Goal: Task Accomplishment & Management: Manage account settings

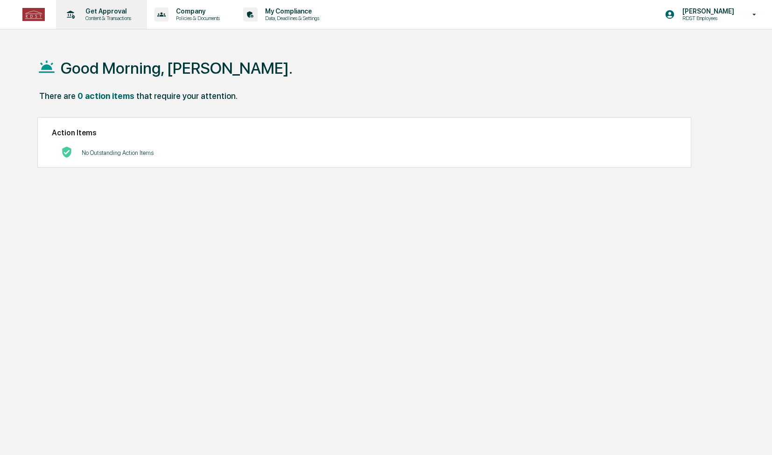
click at [112, 12] on p "Get Approval" at bounding box center [107, 10] width 58 height 7
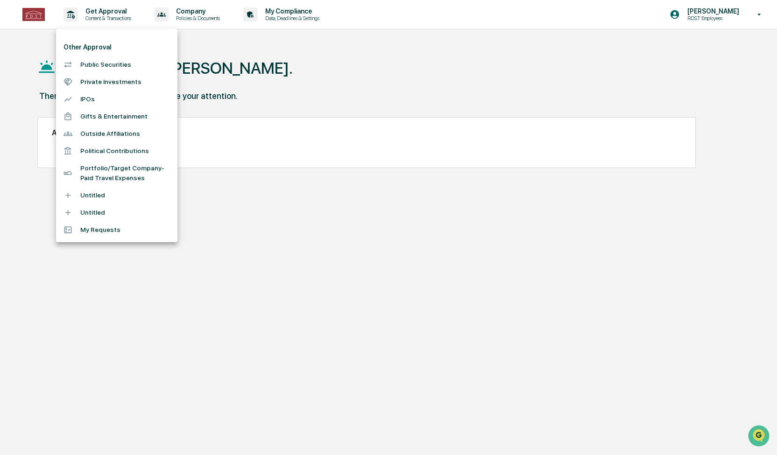
click at [121, 71] on li "Public Securities" at bounding box center [116, 64] width 121 height 17
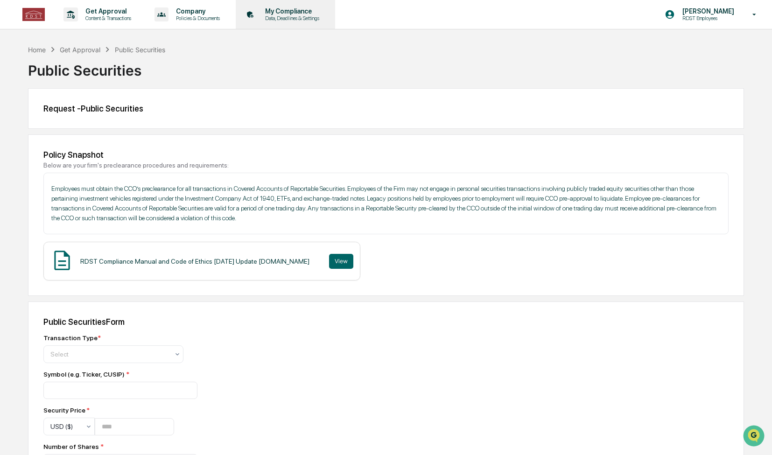
click at [306, 19] on p "Data, Deadlines & Settings" at bounding box center [291, 18] width 66 height 7
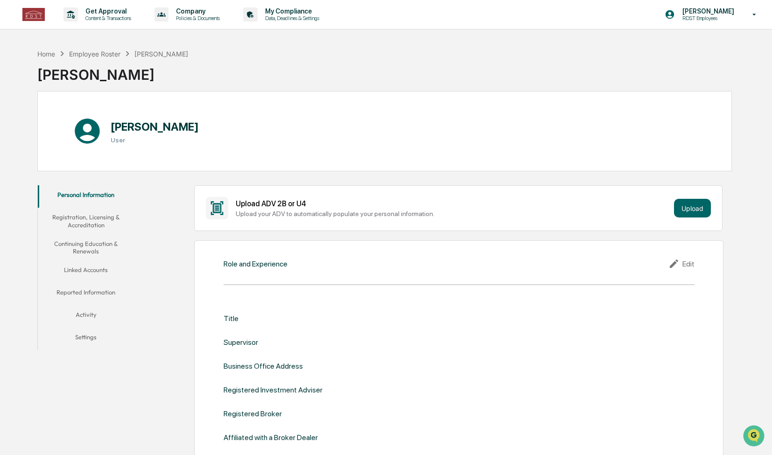
click at [80, 271] on button "Linked Accounts" at bounding box center [86, 271] width 97 height 22
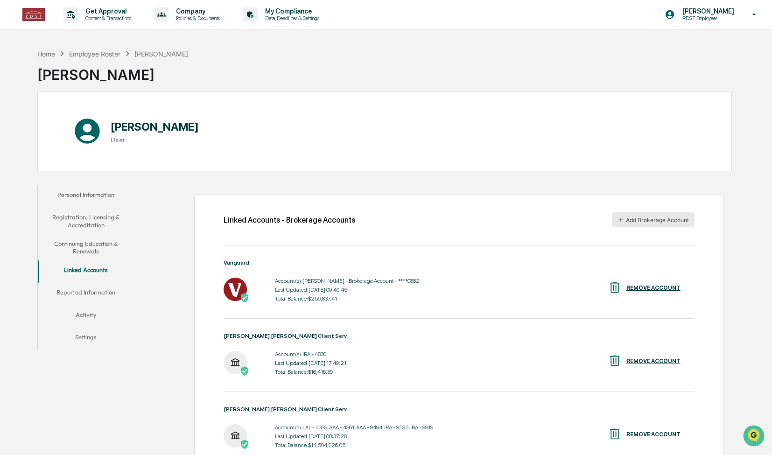
click at [663, 221] on button "Add Brokerage Account" at bounding box center [653, 219] width 83 height 15
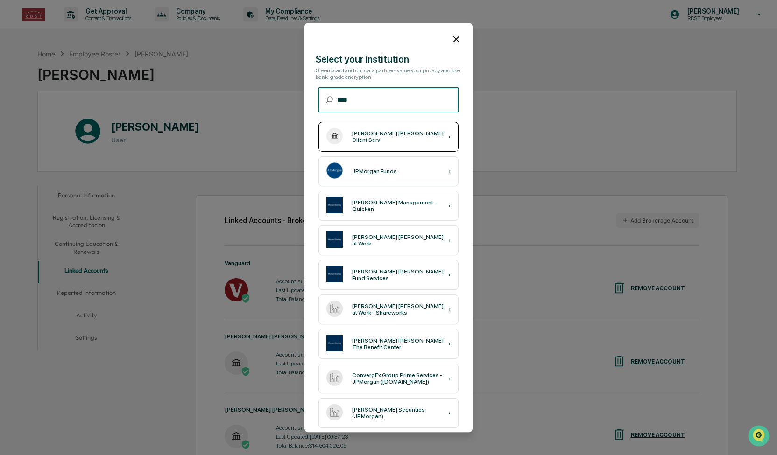
type input "****"
click at [410, 144] on div "[PERSON_NAME] [PERSON_NAME] Client Serv ›" at bounding box center [388, 137] width 140 height 30
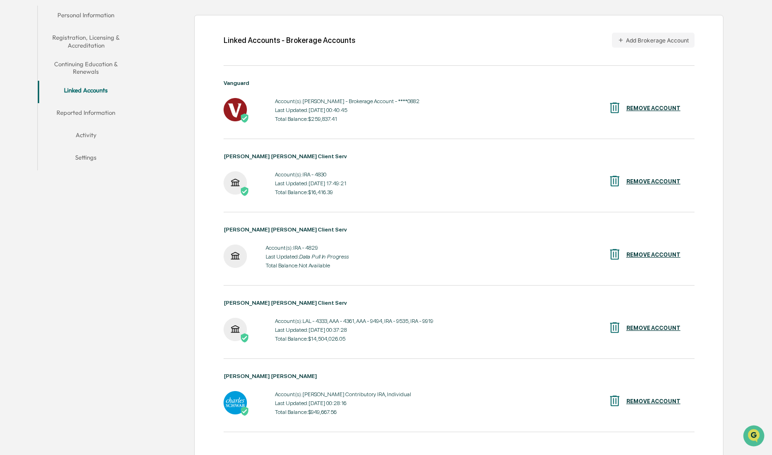
scroll to position [192, 0]
